Goal: Find specific page/section: Find specific page/section

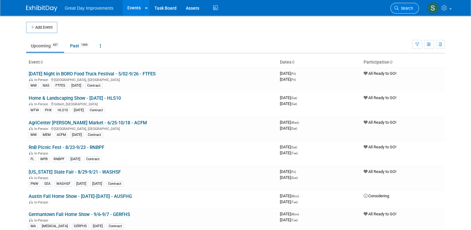
click at [232, 9] on span "Search" at bounding box center [406, 8] width 14 height 5
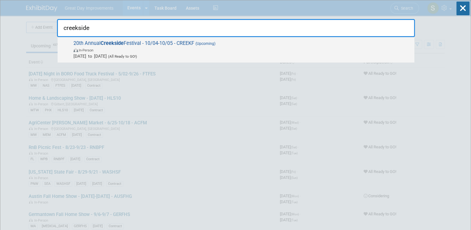
type input "creekside"
click at [232, 49] on span "In-Person" at bounding box center [243, 50] width 338 height 6
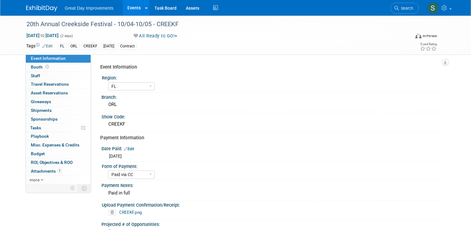
select select "FL"
select select "Paid via CC"
select select "Not Required"
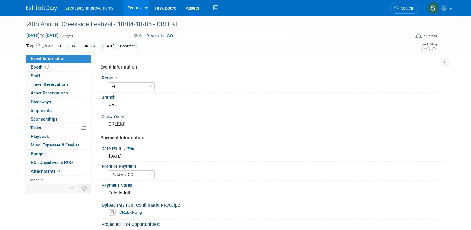
click at [47, 12] on div "Great Day Improvements Events Add Event Bulk Upload Events Shareable Event Boar…" at bounding box center [235, 8] width 419 height 16
click at [45, 3] on link at bounding box center [45, 5] width 39 height 5
